Goal: Information Seeking & Learning: Learn about a topic

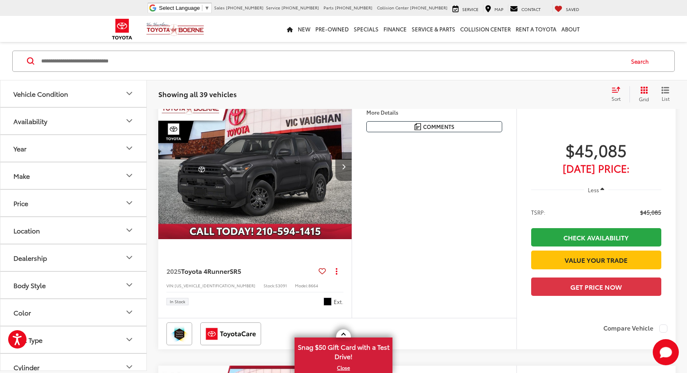
click at [343, 167] on icon "Next image" at bounding box center [344, 167] width 4 height 6
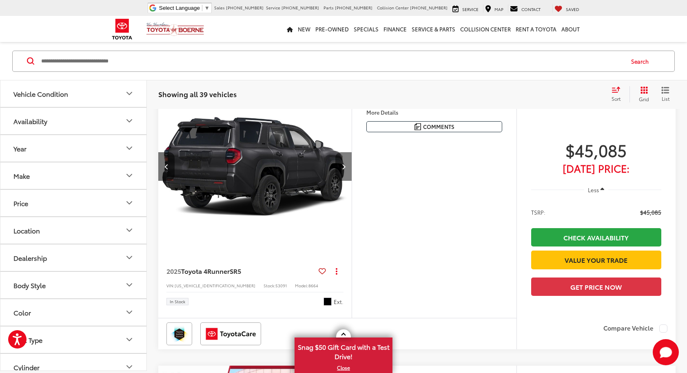
click at [343, 167] on icon "Next image" at bounding box center [344, 167] width 4 height 6
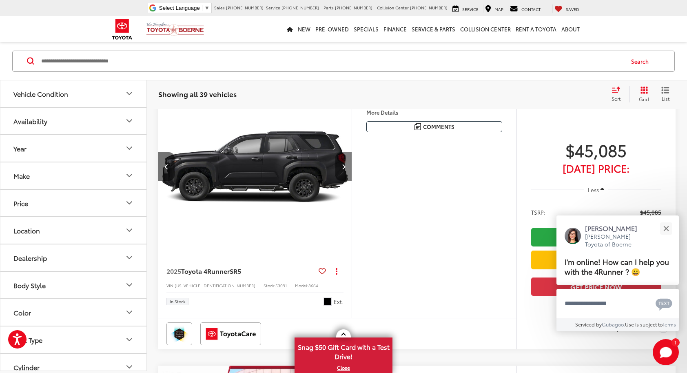
click at [343, 167] on icon "Next image" at bounding box center [344, 167] width 4 height 6
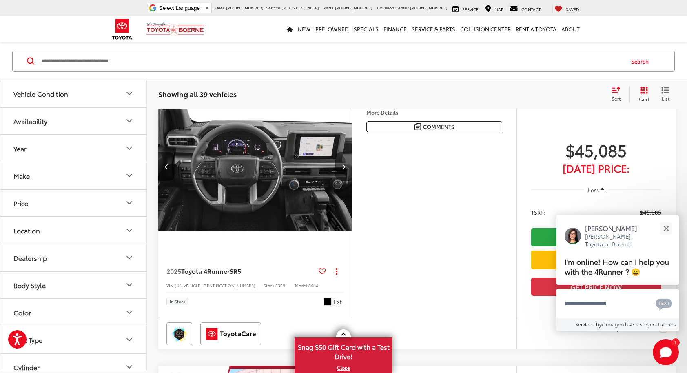
click at [343, 167] on icon "Next image" at bounding box center [344, 167] width 4 height 6
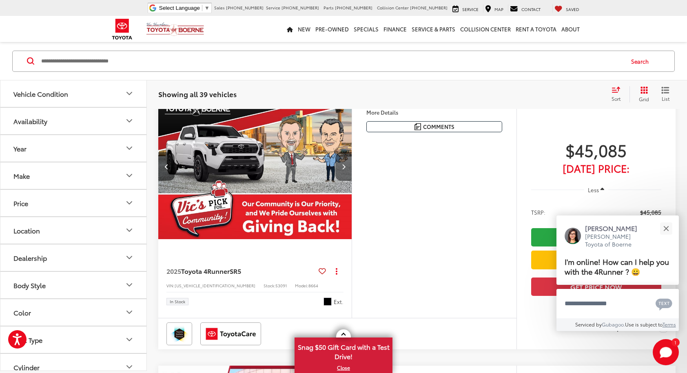
click at [343, 167] on icon "Next image" at bounding box center [344, 167] width 4 height 6
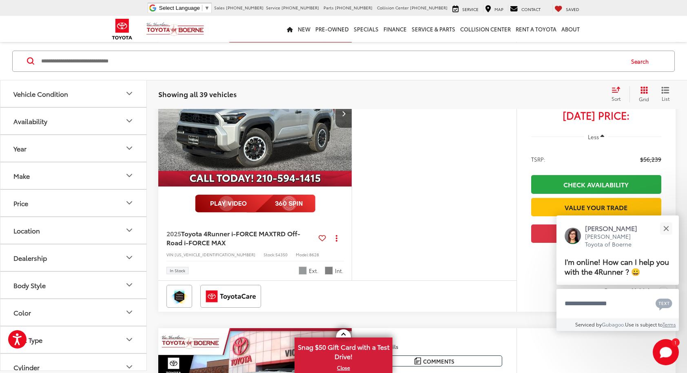
scroll to position [709, 0]
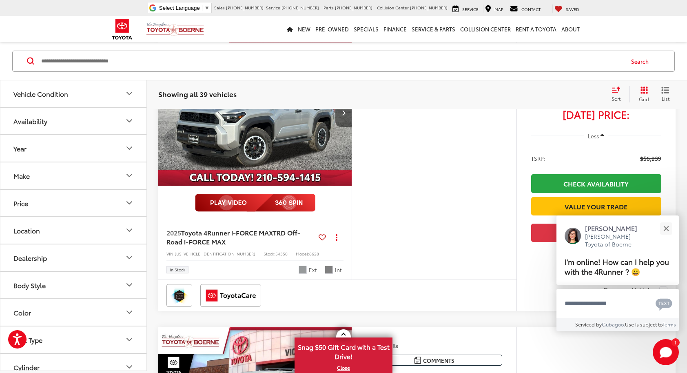
click at [343, 116] on icon "Next image" at bounding box center [344, 113] width 4 height 6
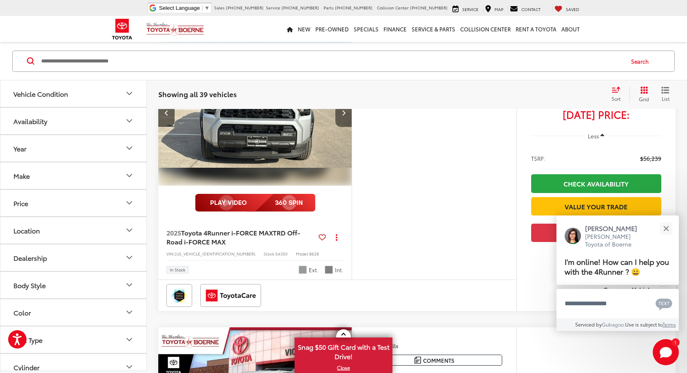
click at [343, 116] on icon "Next image" at bounding box center [344, 113] width 4 height 6
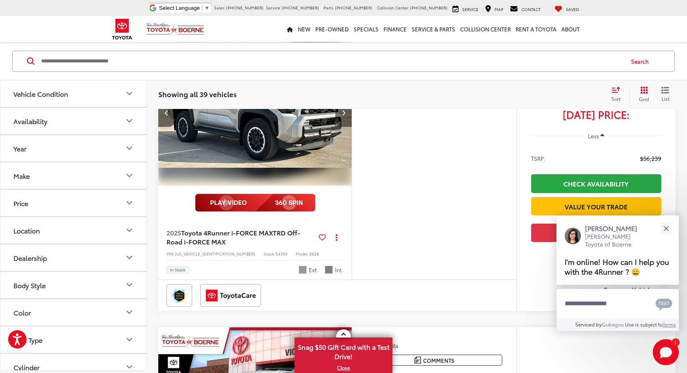
click at [343, 116] on icon "Next image" at bounding box center [344, 113] width 4 height 6
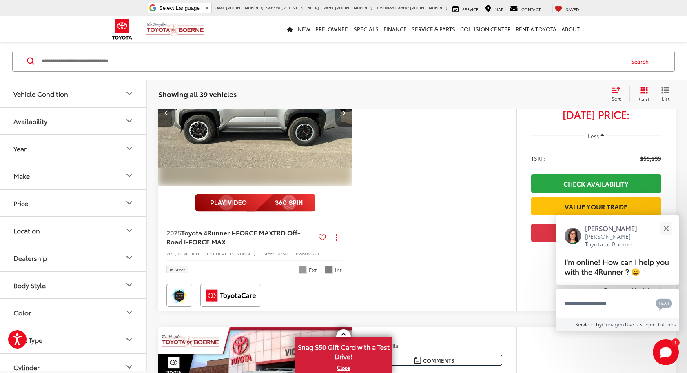
click at [343, 116] on icon "Next image" at bounding box center [344, 113] width 4 height 6
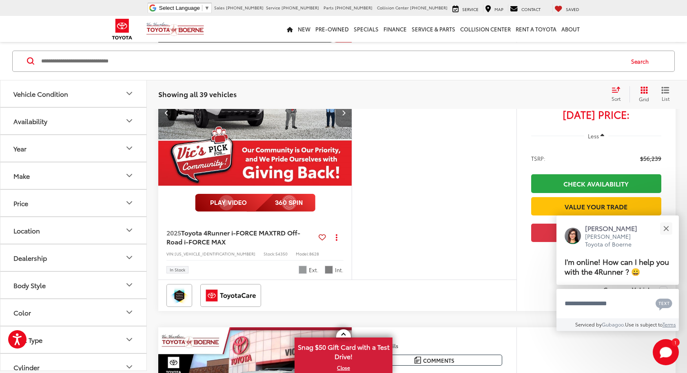
click at [343, 116] on icon "Next image" at bounding box center [344, 113] width 4 height 6
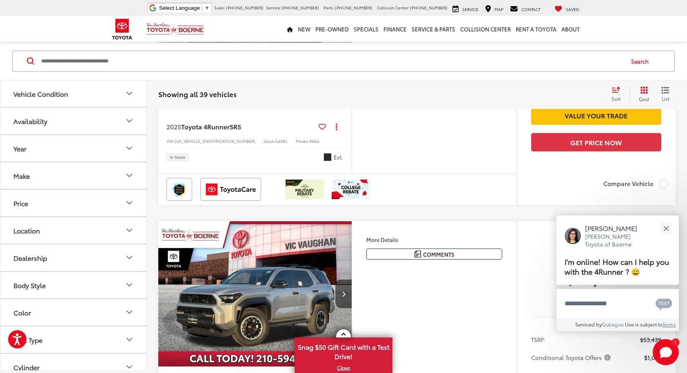
scroll to position [1686, 0]
